Goal: Transaction & Acquisition: Purchase product/service

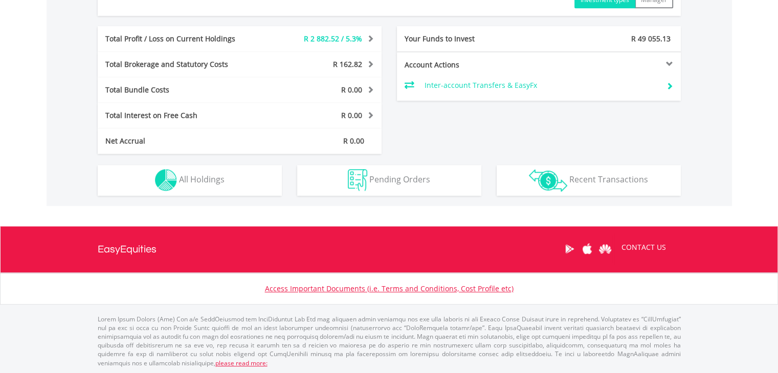
scroll to position [513, 0]
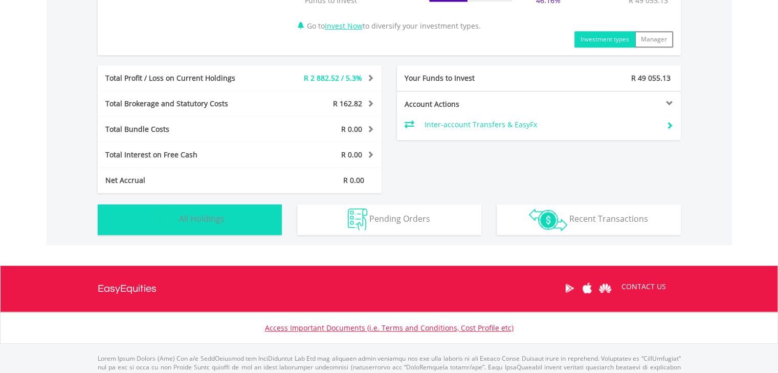
click at [177, 210] on button "Holdings All Holdings" at bounding box center [190, 220] width 184 height 31
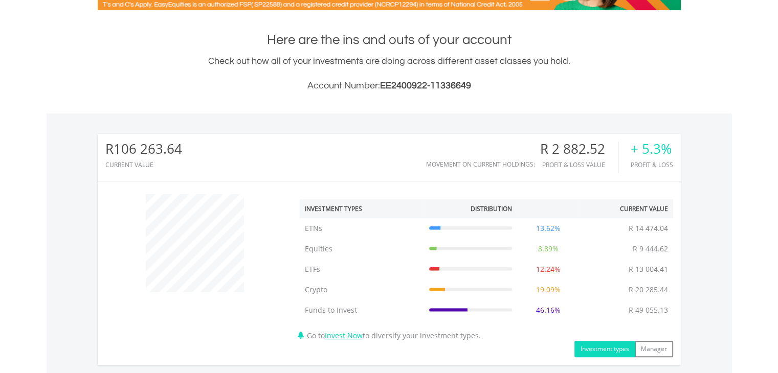
scroll to position [0, 0]
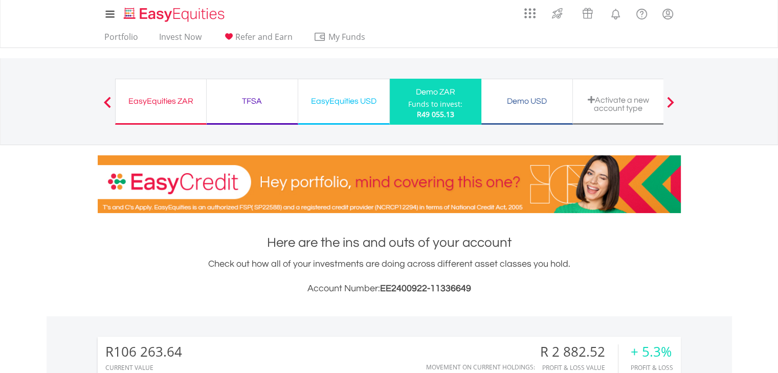
click at [196, 29] on ul "Portfolio Invest Now Refer and Earn My Funds Fund your accounts Withdraw Money …" at bounding box center [238, 37] width 281 height 19
click at [194, 37] on link "Invest Now" at bounding box center [180, 40] width 51 height 16
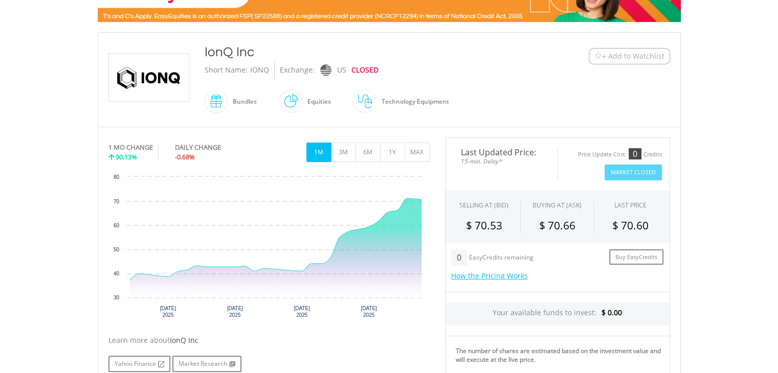
scroll to position [192, 0]
click at [336, 150] on button "3M" at bounding box center [343, 151] width 25 height 19
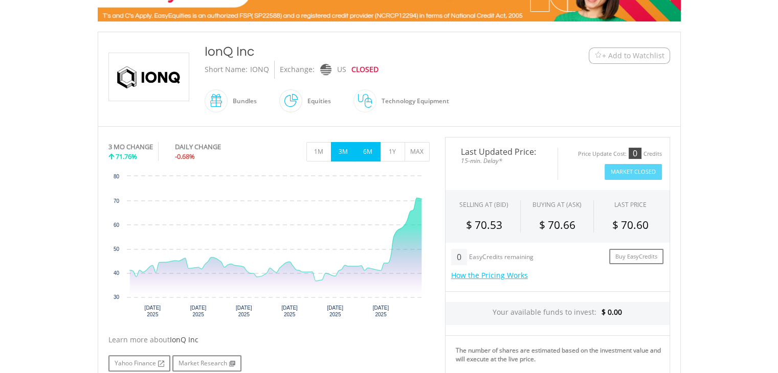
click at [369, 156] on button "6M" at bounding box center [367, 151] width 25 height 19
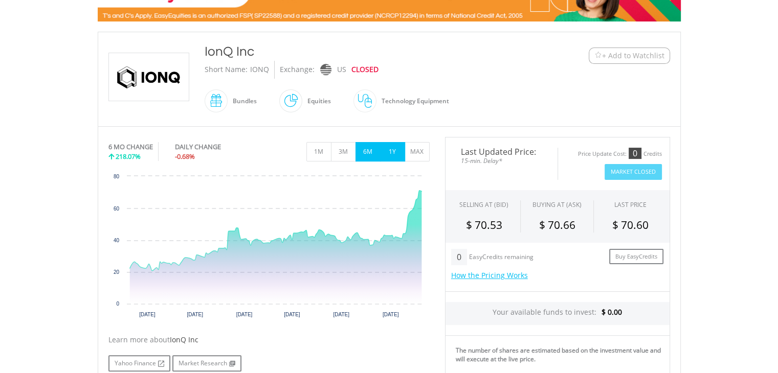
click at [390, 153] on button "1Y" at bounding box center [392, 151] width 25 height 19
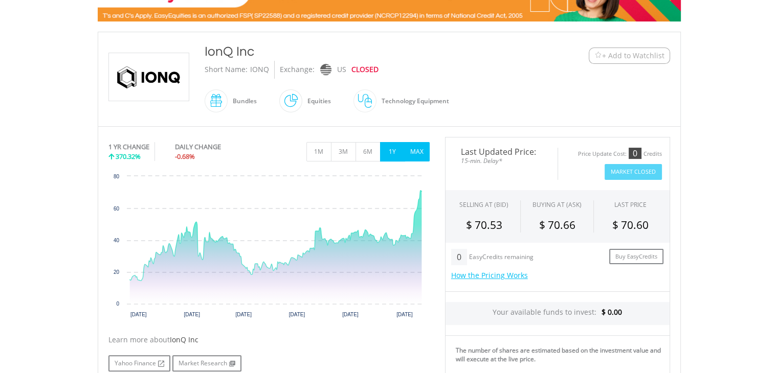
click at [409, 151] on button "MAX" at bounding box center [416, 151] width 25 height 19
click at [397, 154] on button "1Y" at bounding box center [392, 151] width 25 height 19
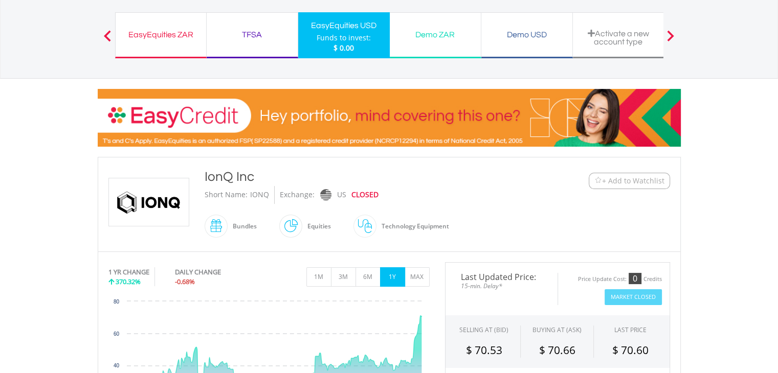
scroll to position [67, 0]
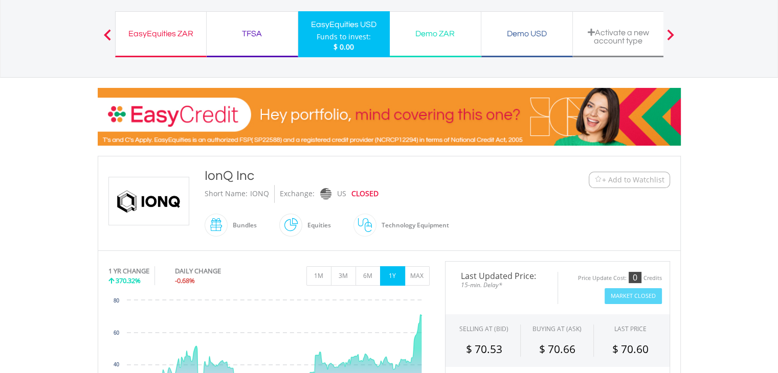
click at [642, 175] on span "+ Add to Watchlist" at bounding box center [633, 180] width 62 height 10
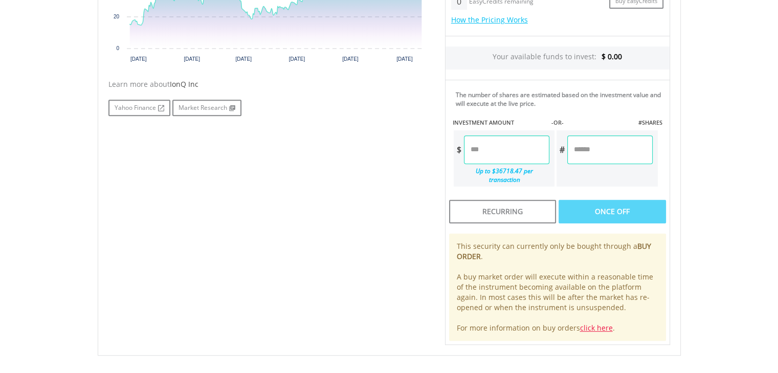
scroll to position [447, 0]
click at [492, 153] on input "number" at bounding box center [506, 150] width 85 height 29
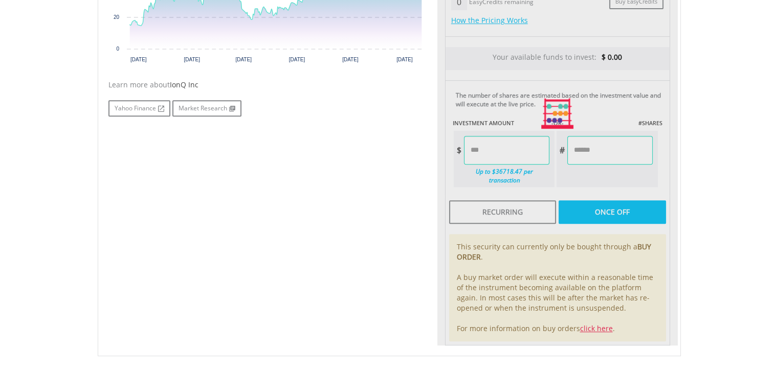
click at [597, 129] on div "Last Updated Price: 15-min. Delay* Price Update Cost: 0 Credits Market Closed S…" at bounding box center [557, 114] width 240 height 464
type input "********"
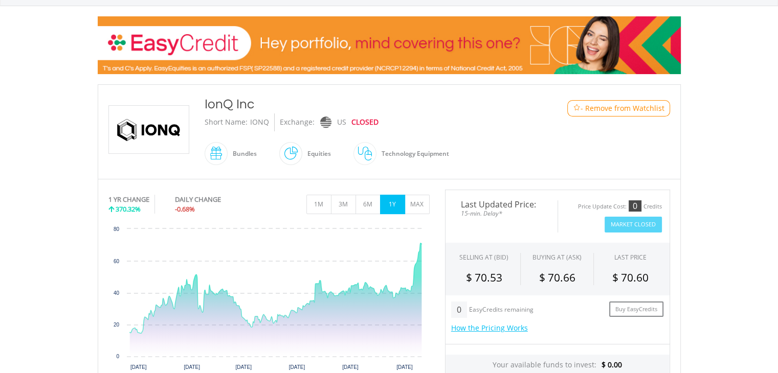
scroll to position [0, 0]
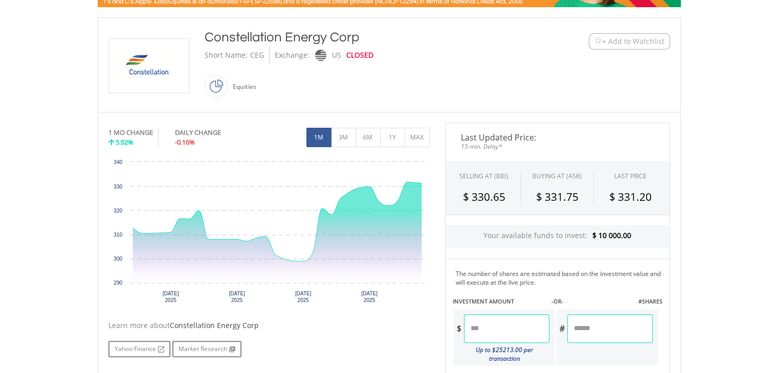
scroll to position [207, 0]
click at [354, 133] on button "3M" at bounding box center [343, 136] width 25 height 19
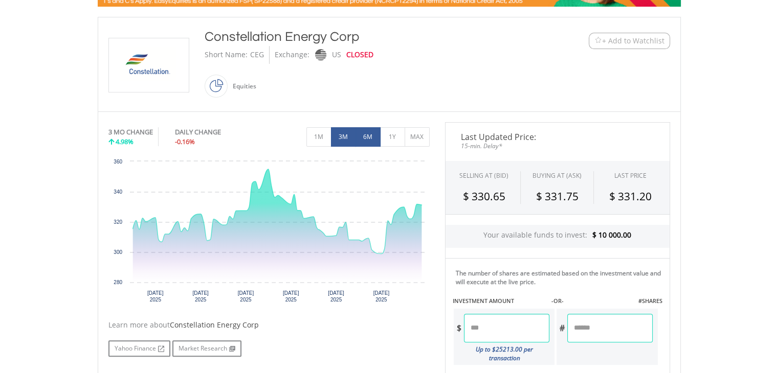
click at [360, 137] on button "6M" at bounding box center [367, 136] width 25 height 19
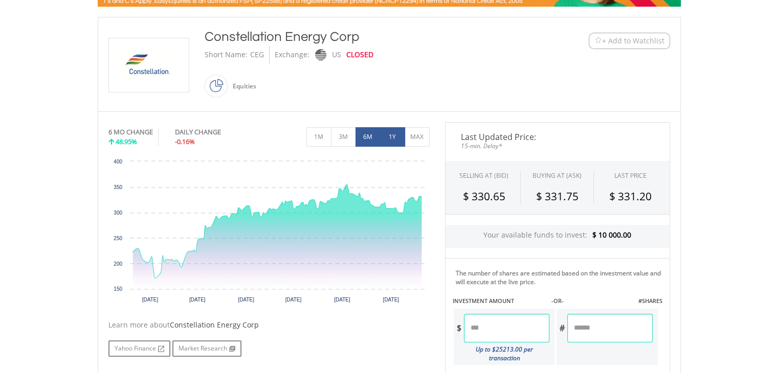
click at [381, 138] on button "1Y" at bounding box center [392, 136] width 25 height 19
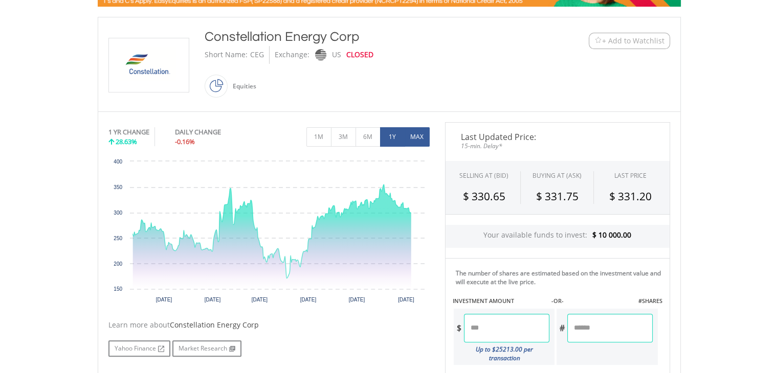
click at [406, 142] on button "MAX" at bounding box center [416, 136] width 25 height 19
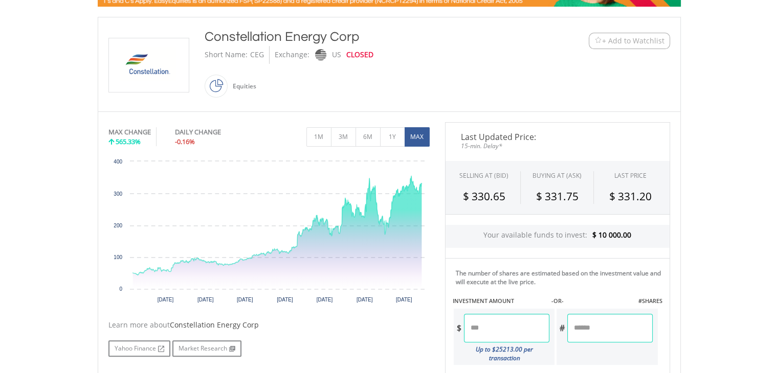
click at [636, 34] on button "+ Add to Watchlist" at bounding box center [628, 41] width 81 height 16
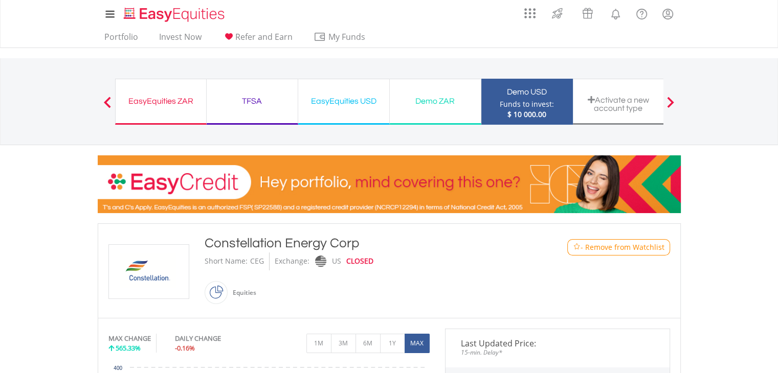
scroll to position [0, 0]
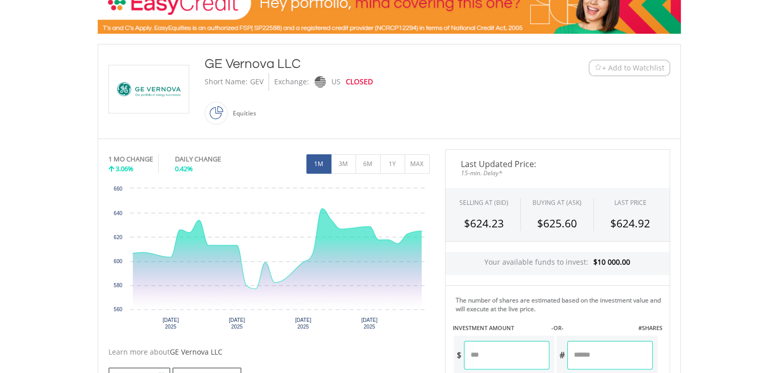
scroll to position [193, 0]
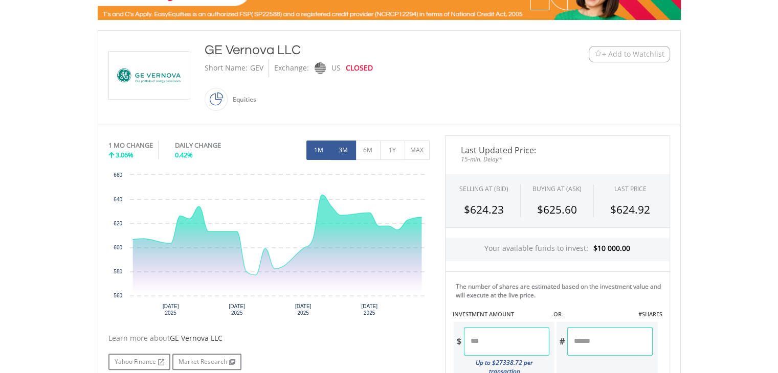
click at [341, 142] on button "3M" at bounding box center [343, 150] width 25 height 19
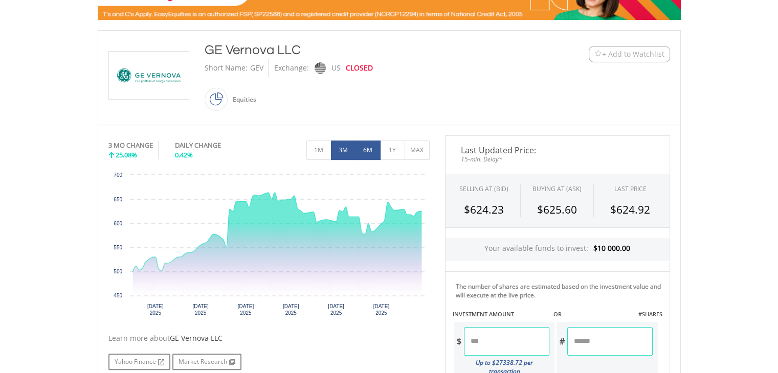
click at [374, 142] on button "6M" at bounding box center [367, 150] width 25 height 19
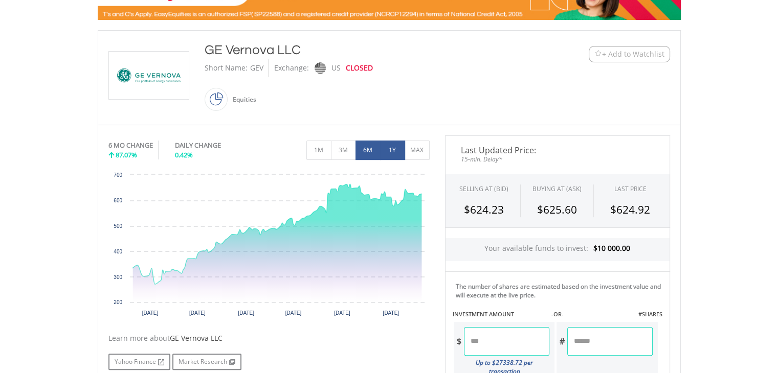
click at [390, 156] on button "1Y" at bounding box center [392, 150] width 25 height 19
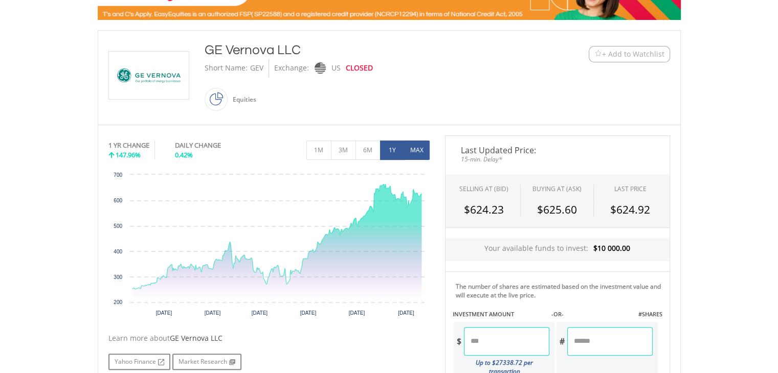
drag, startPoint x: 401, startPoint y: 155, endPoint x: 420, endPoint y: 147, distance: 19.9
click at [420, 147] on div "1M 3M 6M 1Y MAX" at bounding box center [367, 150] width 123 height 19
click at [420, 147] on button "MAX" at bounding box center [416, 150] width 25 height 19
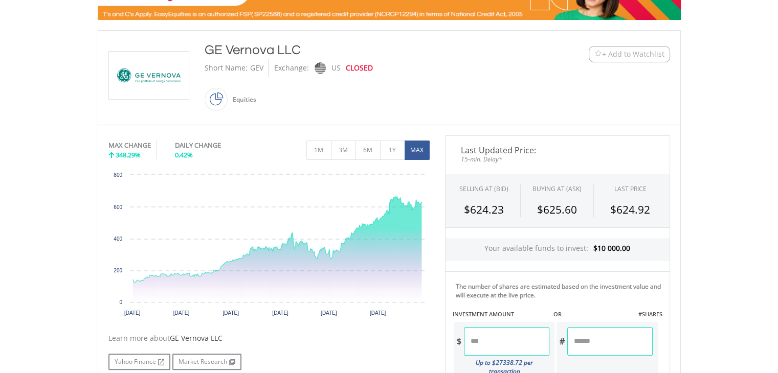
click at [654, 58] on span "+ Add to Watchlist" at bounding box center [633, 54] width 62 height 10
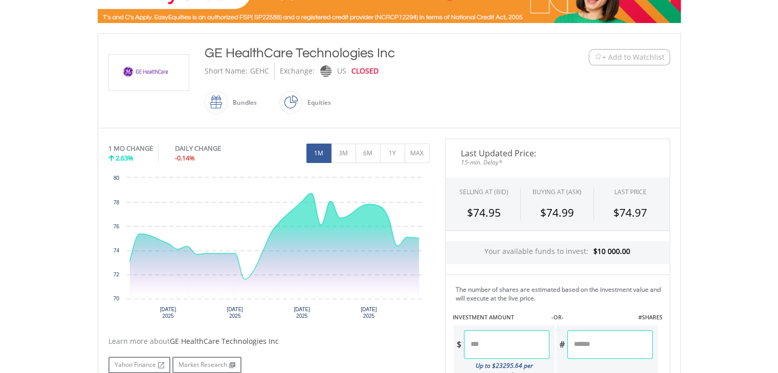
scroll to position [190, 0]
click at [342, 145] on button "3M" at bounding box center [343, 153] width 25 height 19
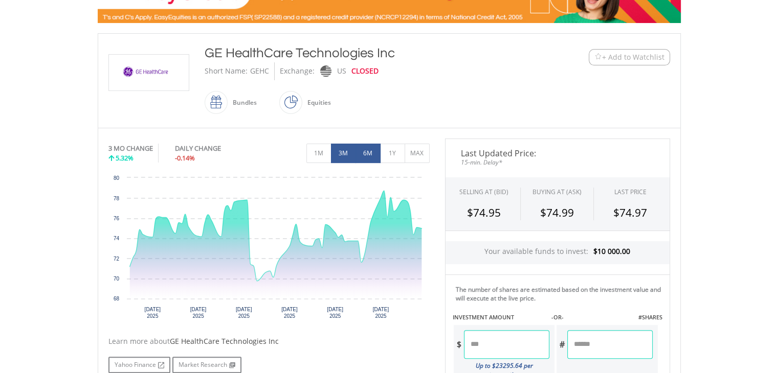
click at [373, 150] on button "6M" at bounding box center [367, 153] width 25 height 19
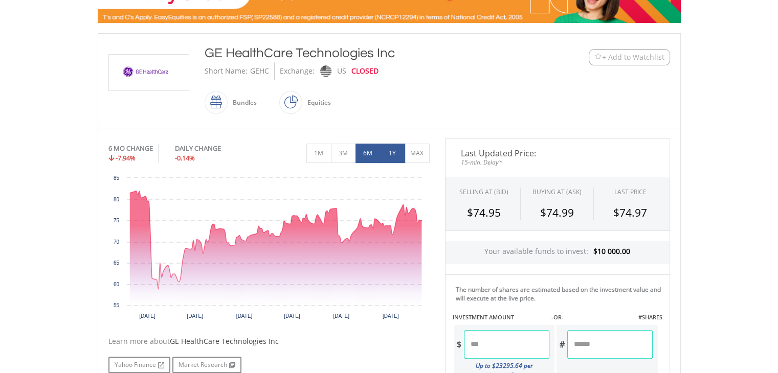
click at [401, 152] on button "1Y" at bounding box center [392, 153] width 25 height 19
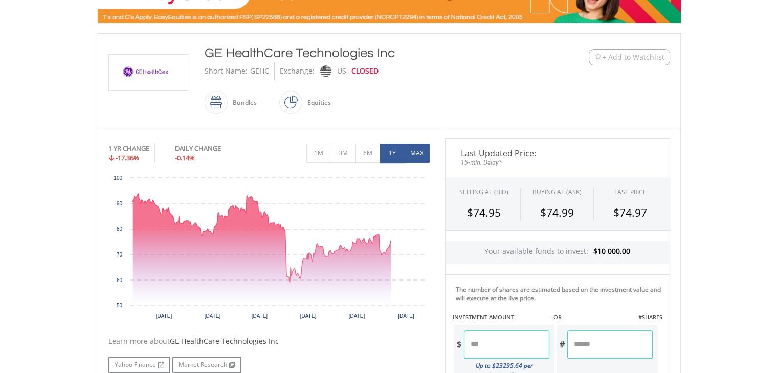
click at [417, 152] on button "MAX" at bounding box center [416, 153] width 25 height 19
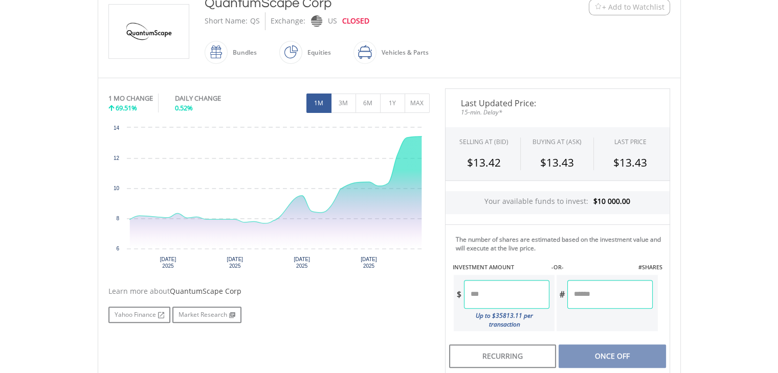
scroll to position [256, 0]
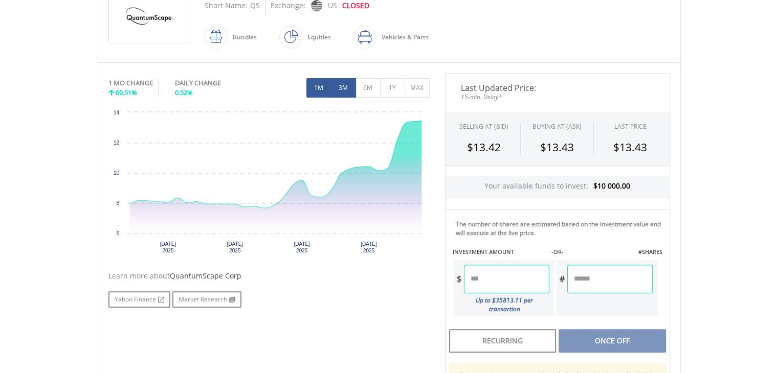
click at [341, 85] on button "3M" at bounding box center [343, 87] width 25 height 19
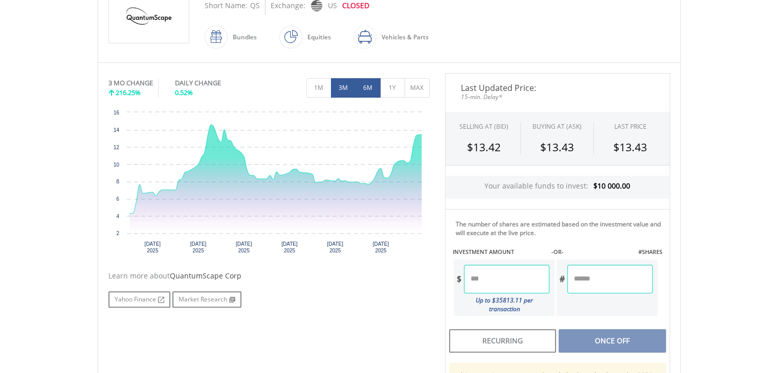
click at [370, 87] on button "6M" at bounding box center [367, 87] width 25 height 19
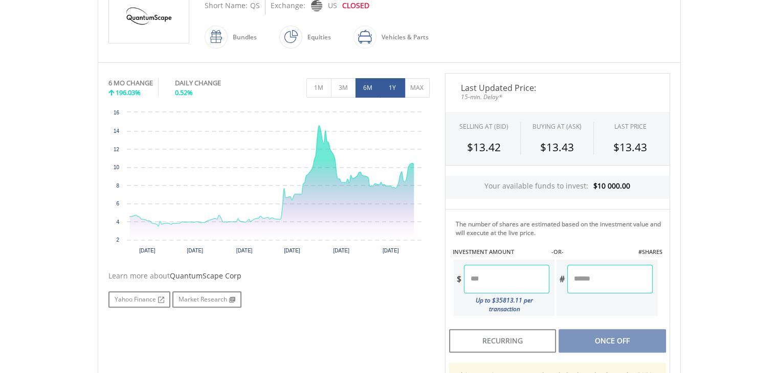
click at [399, 86] on button "1Y" at bounding box center [392, 87] width 25 height 19
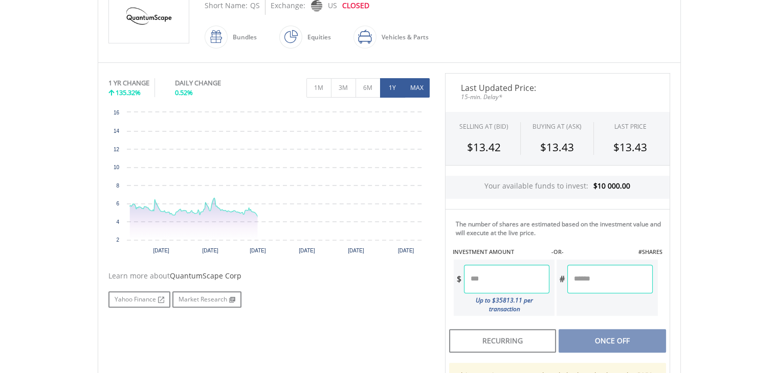
click at [408, 86] on button "MAX" at bounding box center [416, 87] width 25 height 19
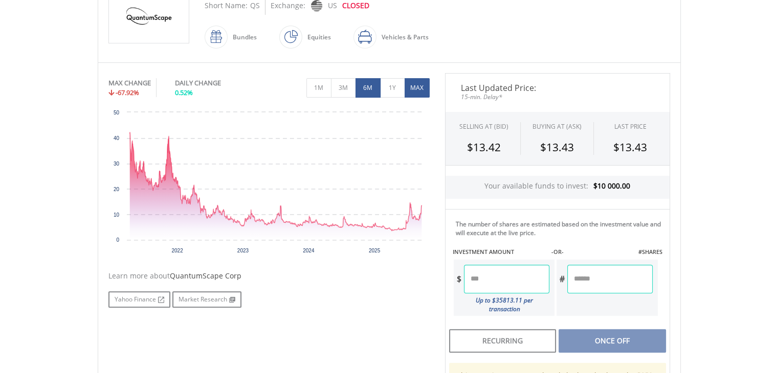
click at [371, 90] on button "6M" at bounding box center [367, 87] width 25 height 19
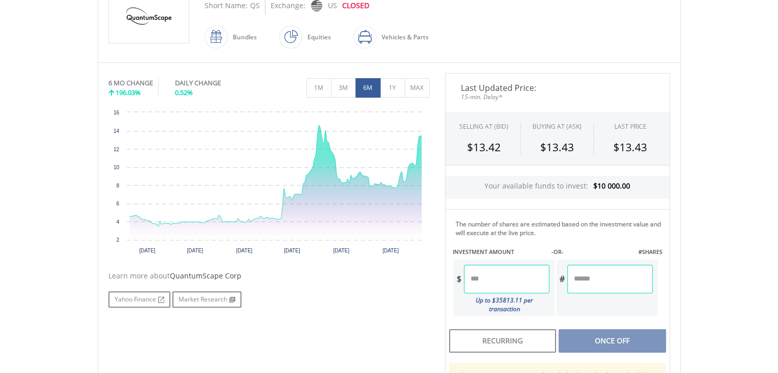
click at [371, 90] on button "6M" at bounding box center [367, 87] width 25 height 19
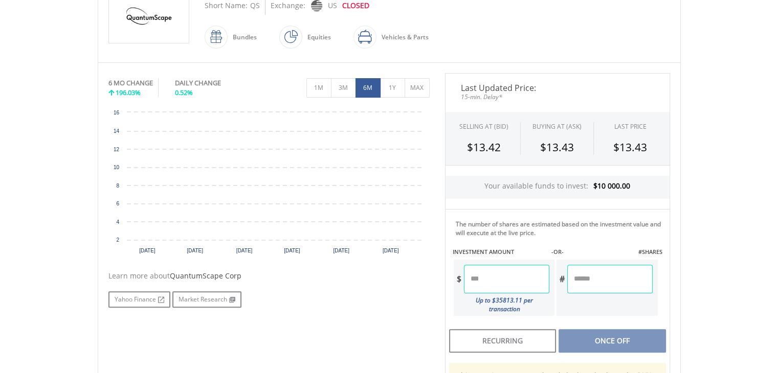
scroll to position [0, 0]
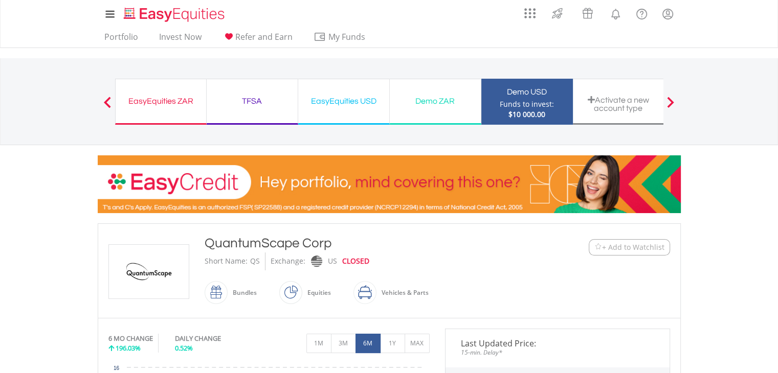
click at [654, 244] on span "+ Add to Watchlist" at bounding box center [633, 247] width 62 height 10
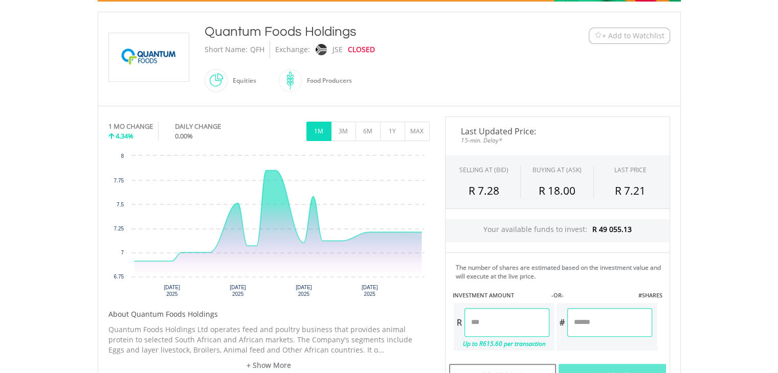
scroll to position [212, 0]
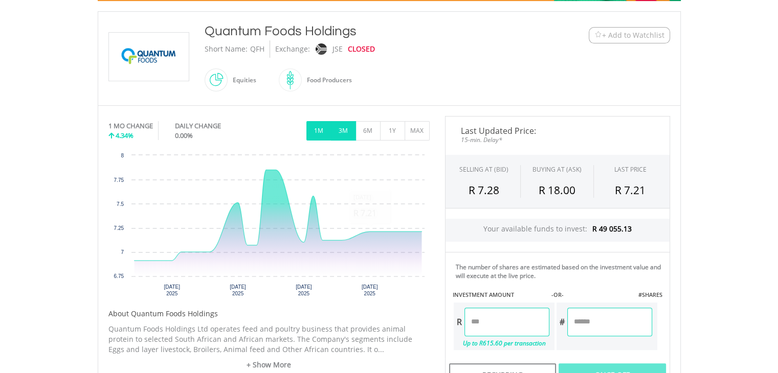
click at [347, 124] on button "3M" at bounding box center [343, 130] width 25 height 19
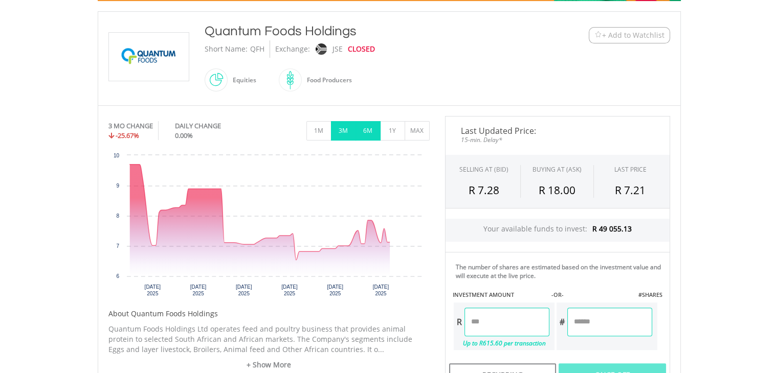
click at [362, 123] on button "6M" at bounding box center [367, 130] width 25 height 19
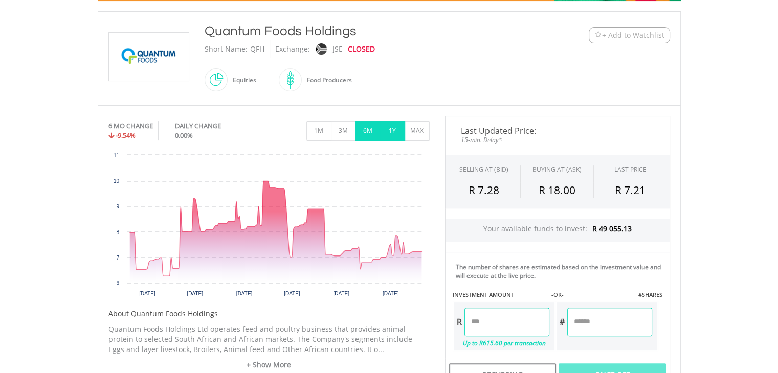
click at [387, 127] on button "1Y" at bounding box center [392, 130] width 25 height 19
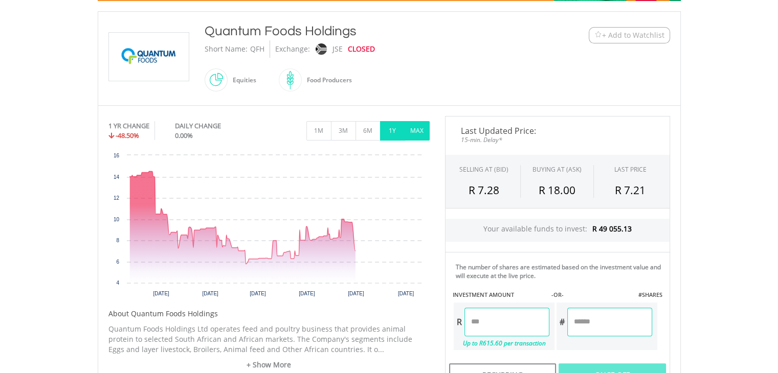
click at [409, 124] on button "MAX" at bounding box center [416, 130] width 25 height 19
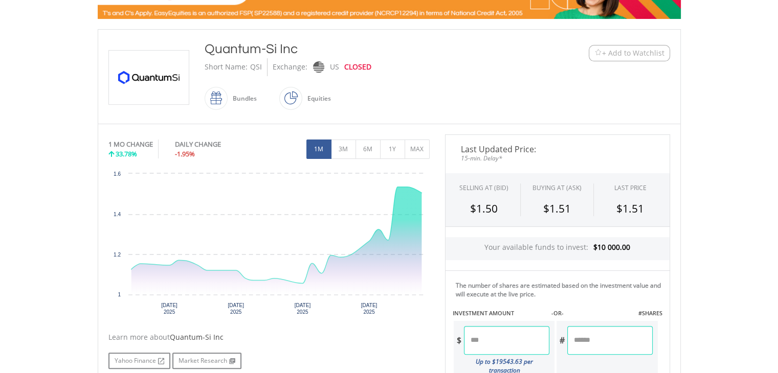
scroll to position [194, 0]
click at [345, 143] on button "3M" at bounding box center [343, 149] width 25 height 19
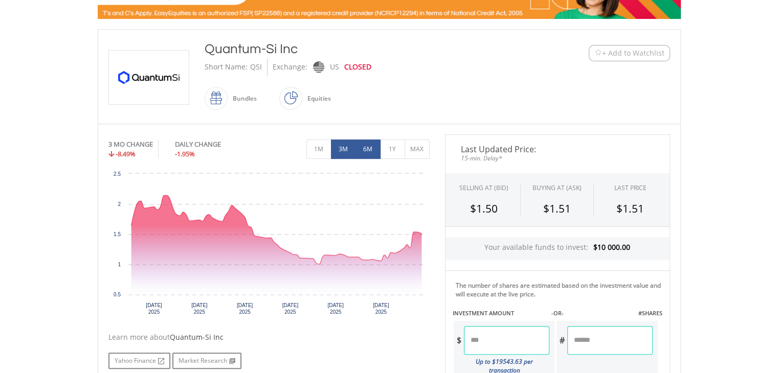
click at [369, 149] on button "6M" at bounding box center [367, 149] width 25 height 19
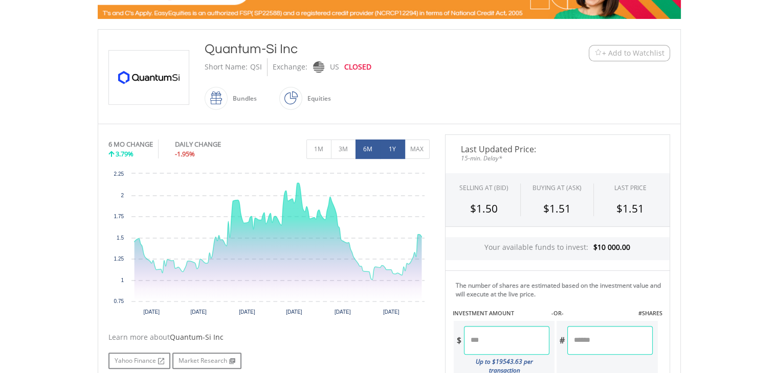
click at [387, 148] on button "1Y" at bounding box center [392, 149] width 25 height 19
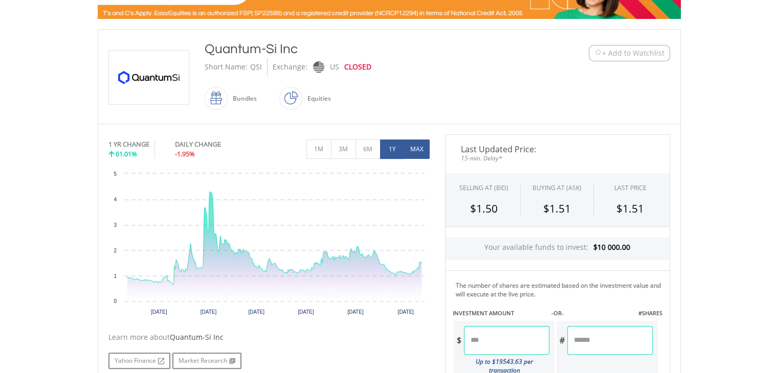
click at [420, 150] on button "MAX" at bounding box center [416, 149] width 25 height 19
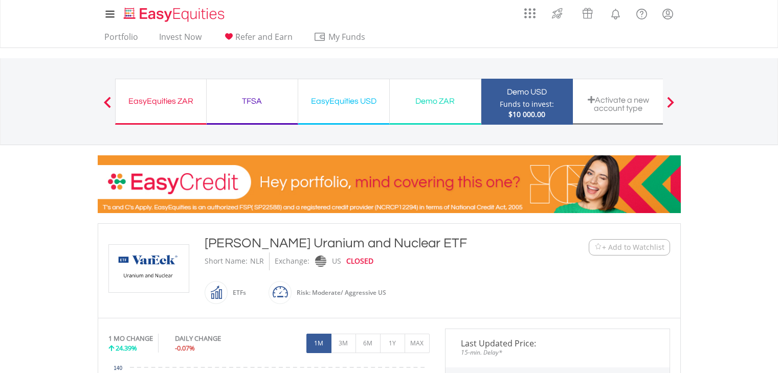
scroll to position [202, 0]
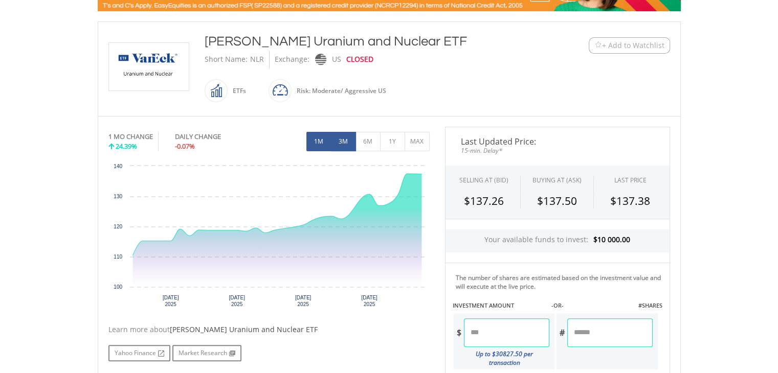
click at [343, 140] on button "3M" at bounding box center [343, 141] width 25 height 19
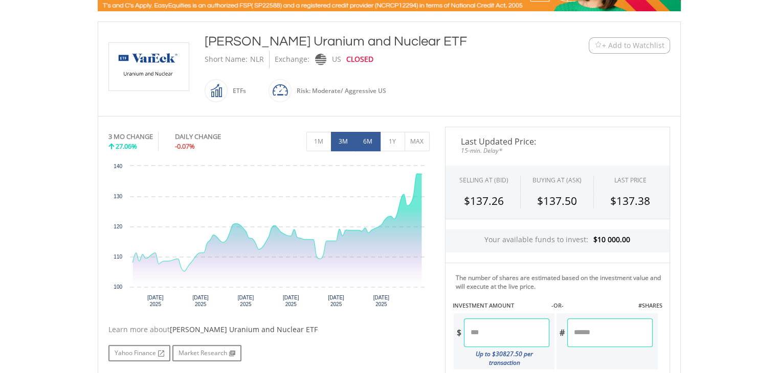
click at [362, 147] on button "6M" at bounding box center [367, 141] width 25 height 19
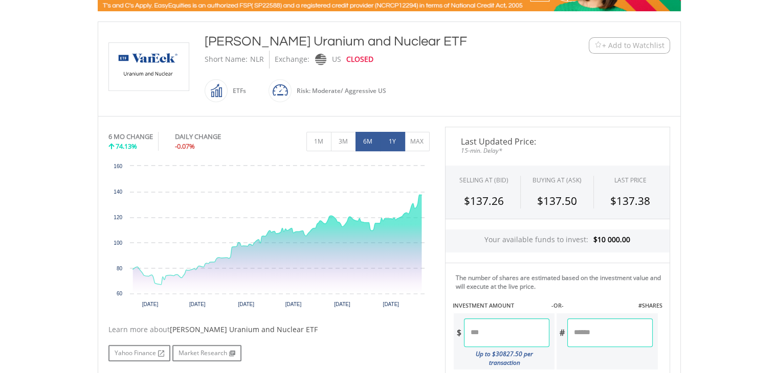
click at [388, 147] on button "1Y" at bounding box center [392, 141] width 25 height 19
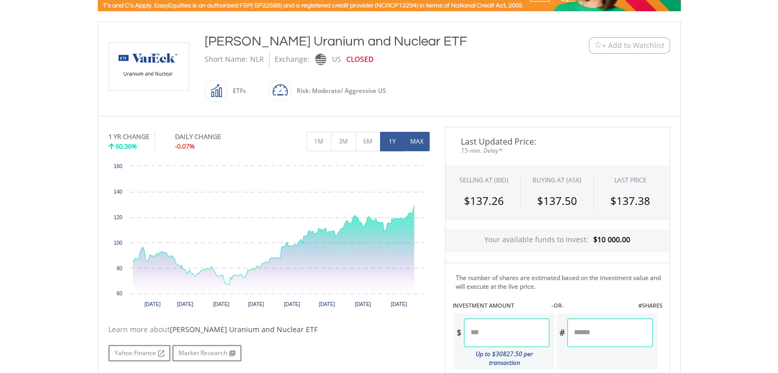
click at [405, 148] on button "MAX" at bounding box center [416, 141] width 25 height 19
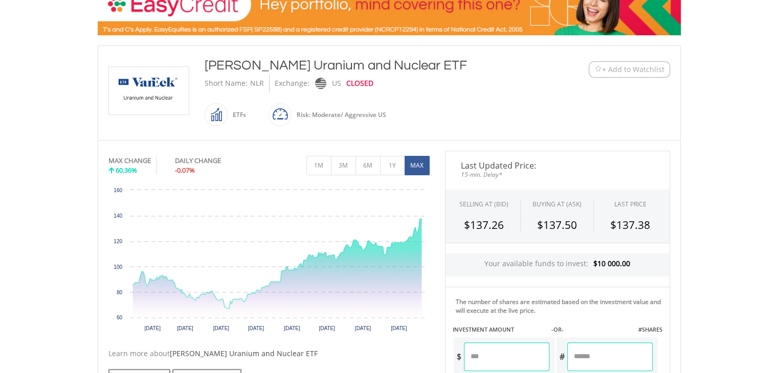
scroll to position [0, 0]
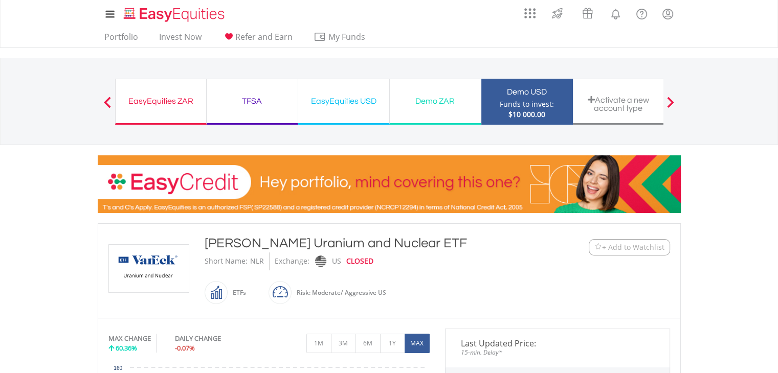
click at [621, 243] on span "+ Add to Watchlist" at bounding box center [633, 247] width 62 height 10
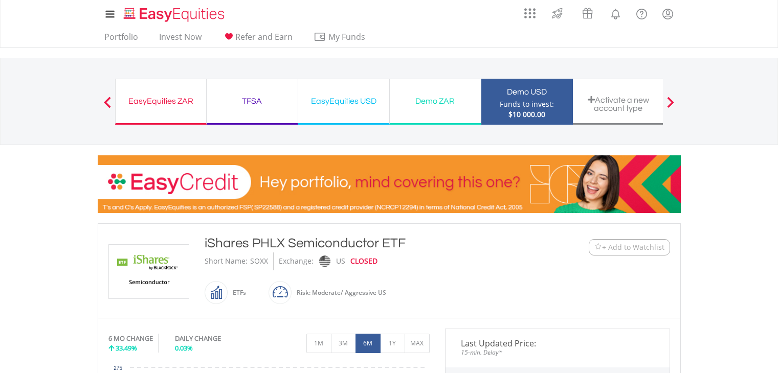
scroll to position [153, 0]
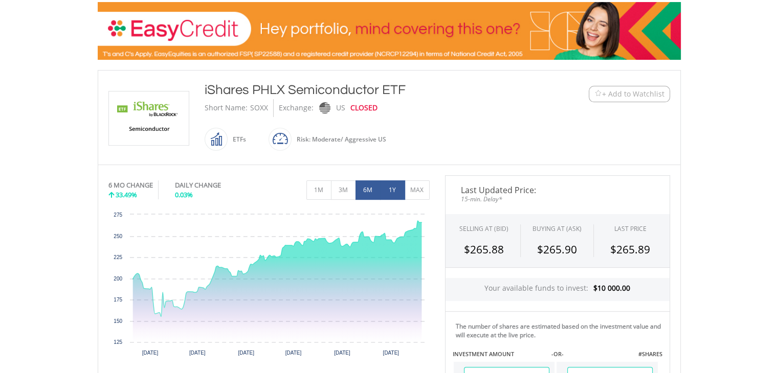
click at [389, 192] on button "1Y" at bounding box center [392, 189] width 25 height 19
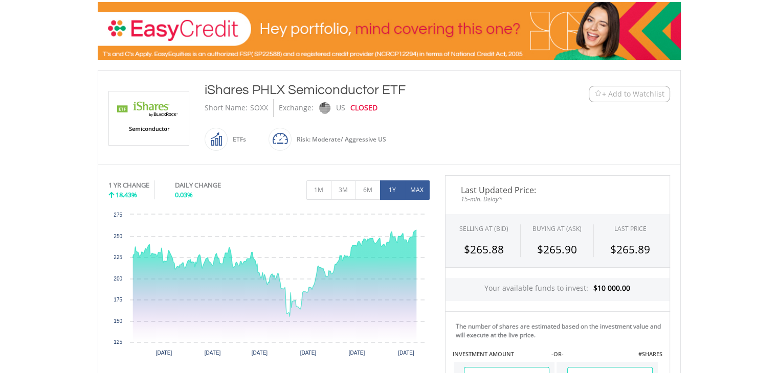
click at [407, 189] on button "MAX" at bounding box center [416, 189] width 25 height 19
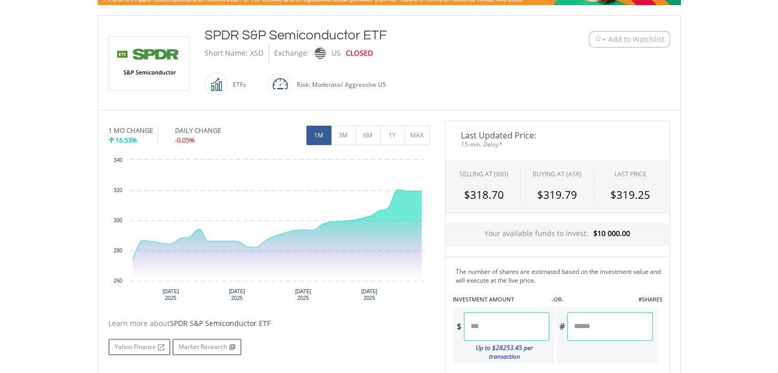
scroll to position [222, 0]
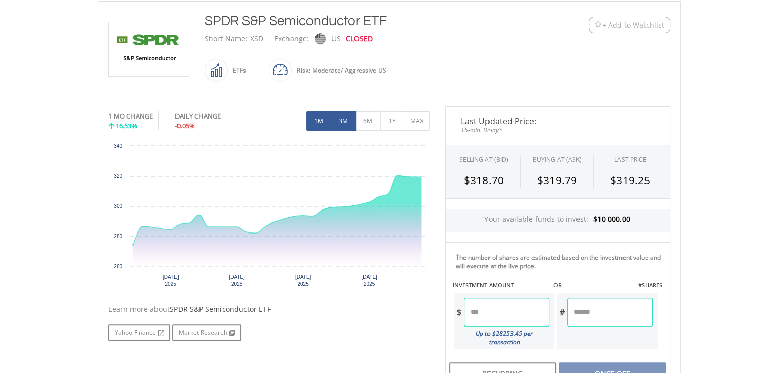
click at [350, 127] on button "3M" at bounding box center [343, 120] width 25 height 19
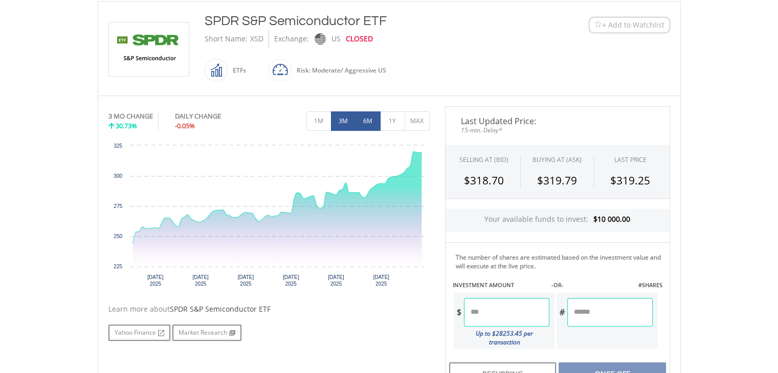
click at [370, 123] on button "6M" at bounding box center [367, 120] width 25 height 19
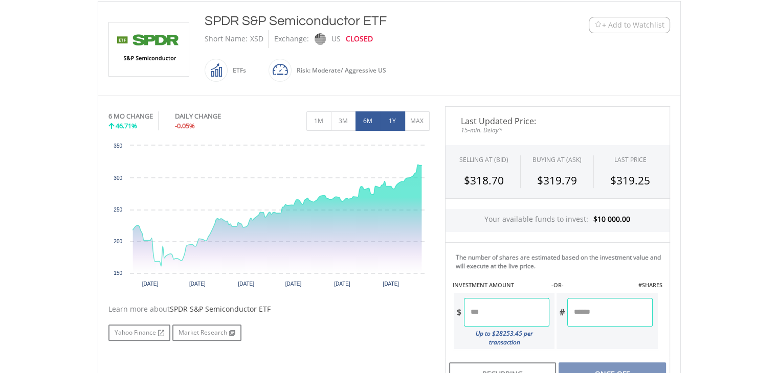
click at [392, 119] on button "1Y" at bounding box center [392, 120] width 25 height 19
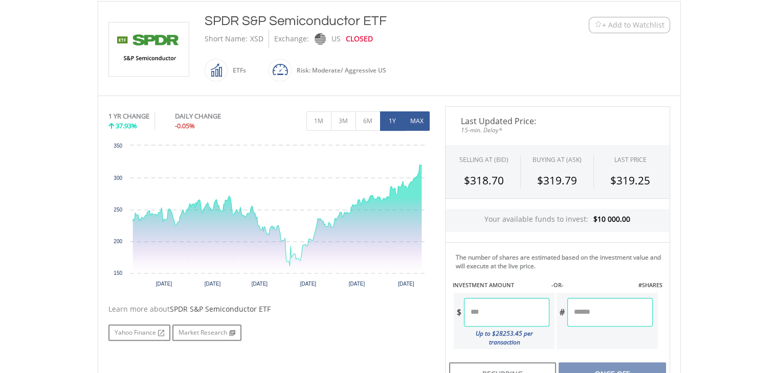
click at [419, 120] on button "MAX" at bounding box center [416, 120] width 25 height 19
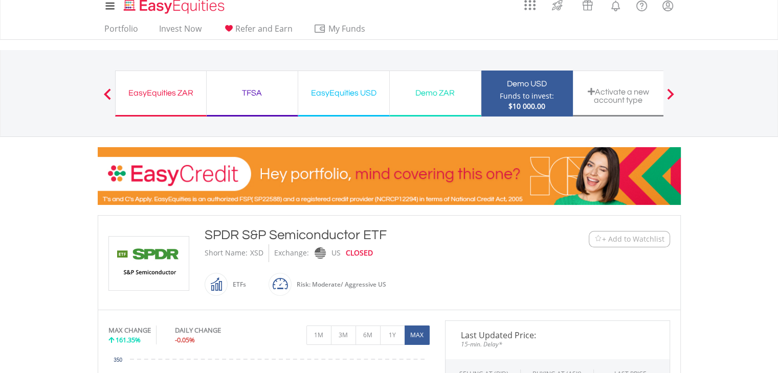
scroll to position [0, 0]
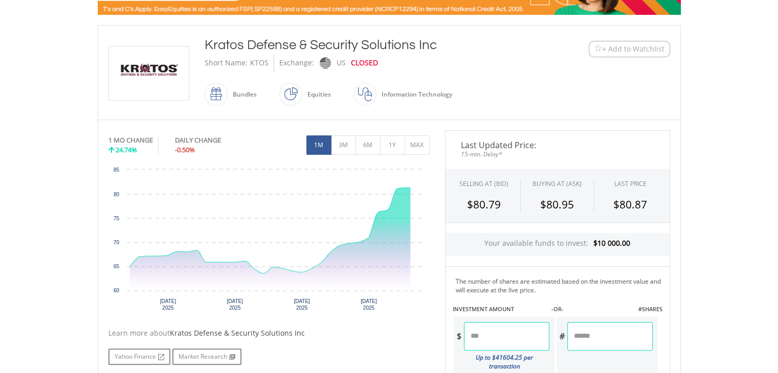
scroll to position [199, 0]
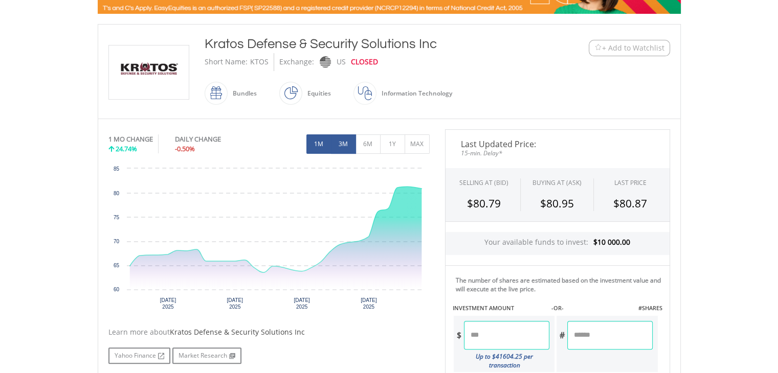
click at [350, 140] on button "3M" at bounding box center [343, 143] width 25 height 19
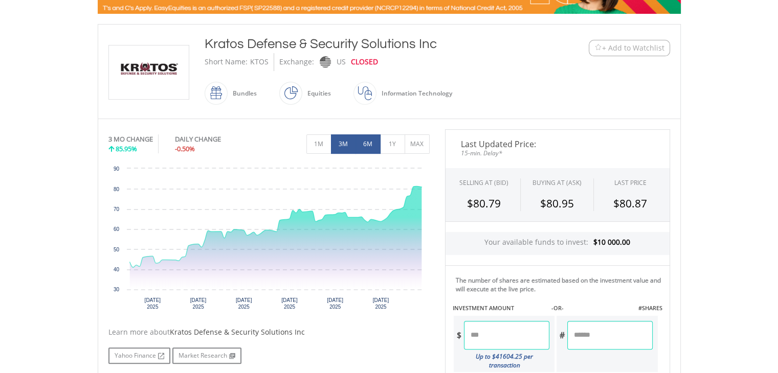
click at [373, 142] on button "6M" at bounding box center [367, 143] width 25 height 19
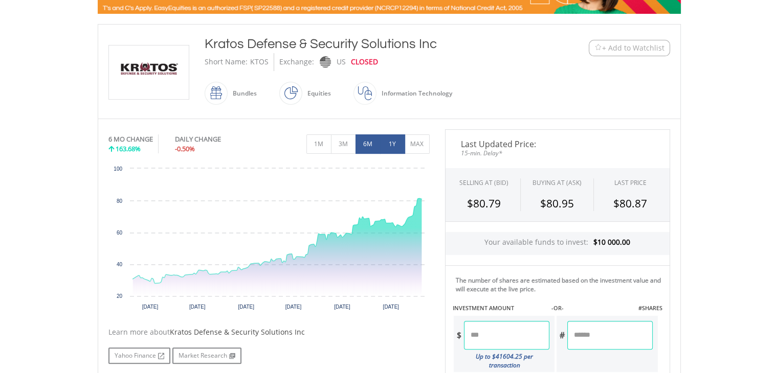
click at [401, 142] on button "1Y" at bounding box center [392, 143] width 25 height 19
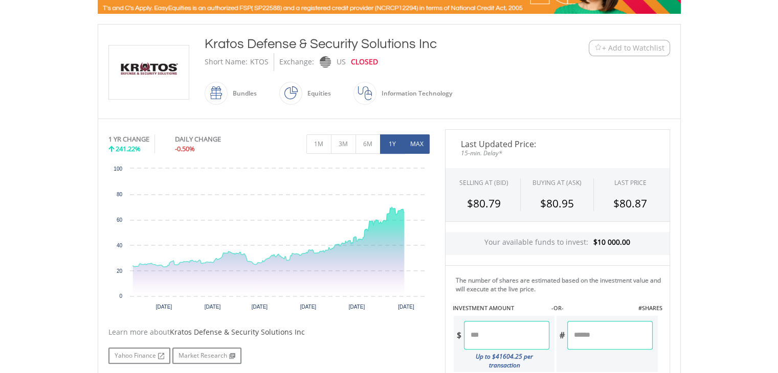
click at [415, 142] on button "MAX" at bounding box center [416, 143] width 25 height 19
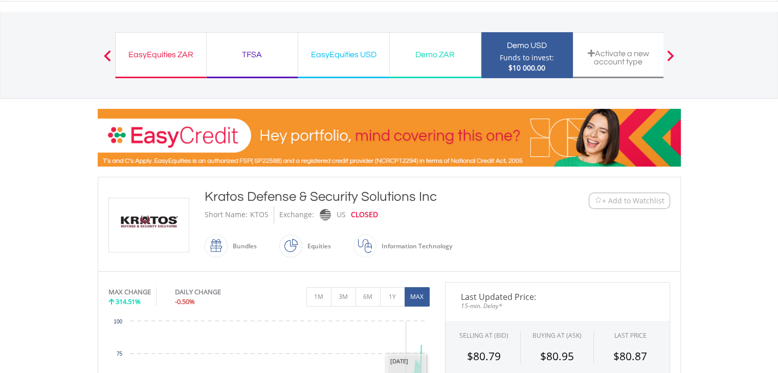
scroll to position [0, 0]
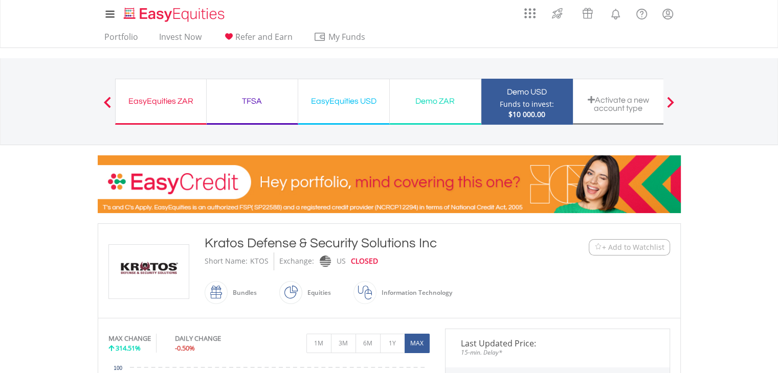
click at [626, 251] on span "+ Add to Watchlist" at bounding box center [633, 247] width 62 height 10
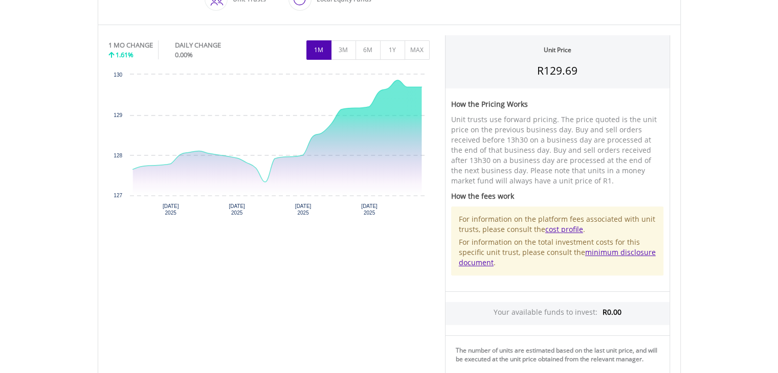
scroll to position [323, 0]
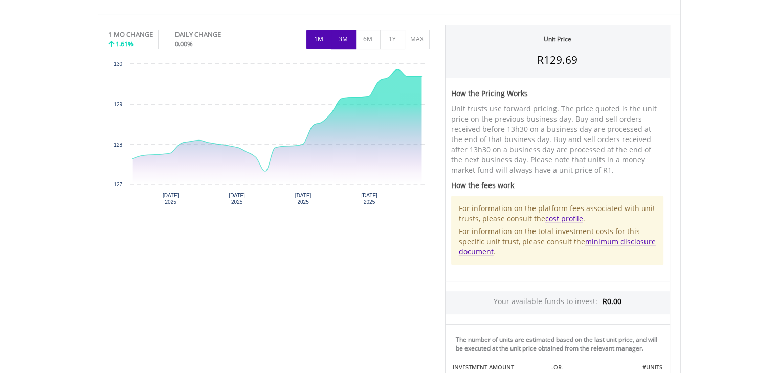
click at [344, 41] on button "3M" at bounding box center [343, 39] width 25 height 19
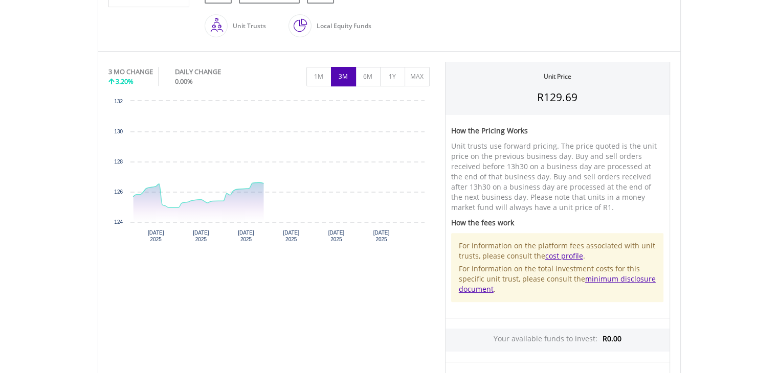
scroll to position [281, 0]
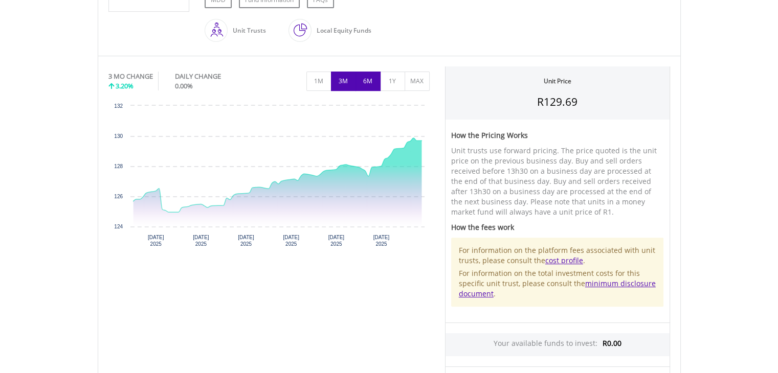
click at [364, 79] on button "6M" at bounding box center [367, 81] width 25 height 19
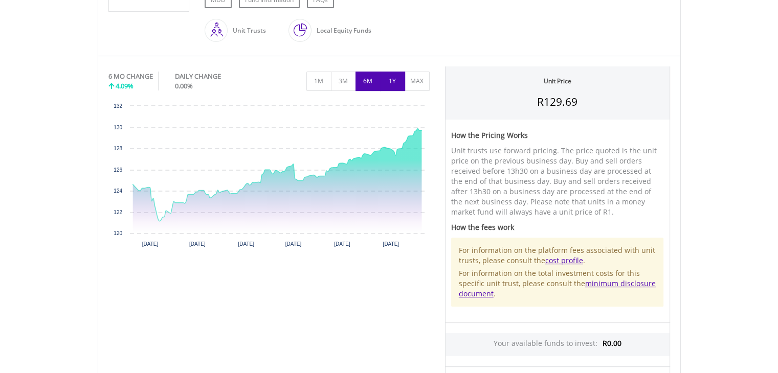
click at [395, 78] on button "1Y" at bounding box center [392, 81] width 25 height 19
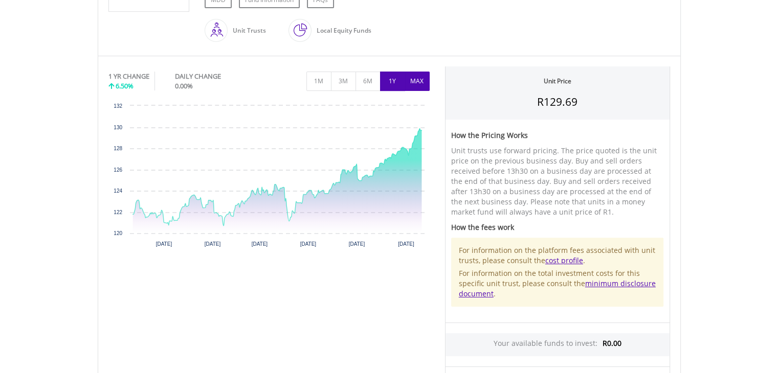
click at [416, 80] on button "MAX" at bounding box center [416, 81] width 25 height 19
